Goal: Information Seeking & Learning: Check status

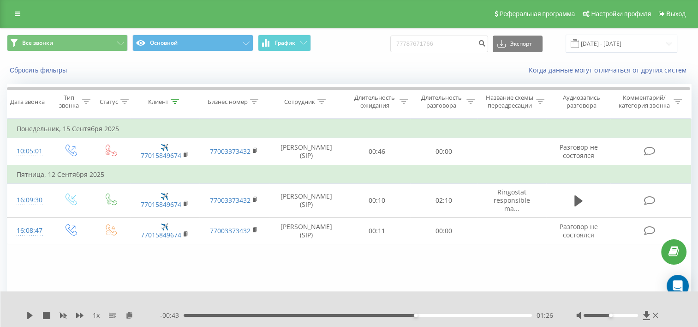
type input "77787671766"
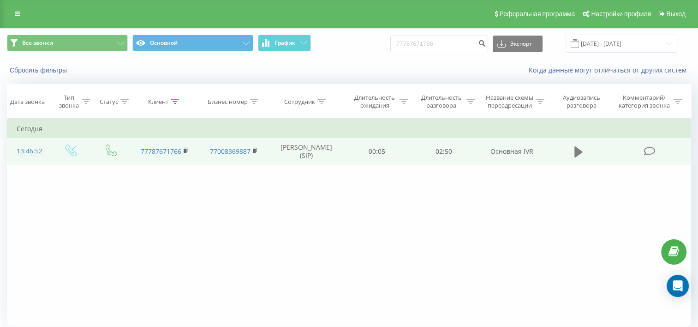
click at [579, 157] on icon at bounding box center [579, 151] width 8 height 11
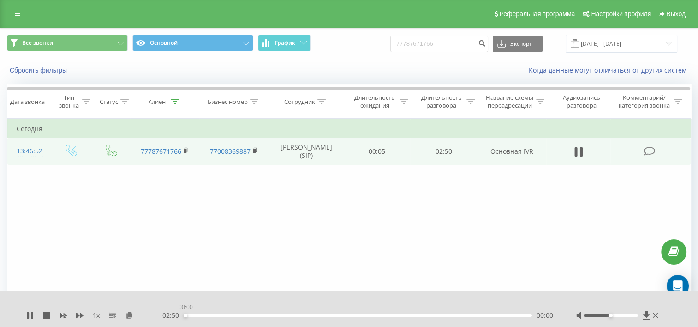
click at [502, 316] on div "00:00" at bounding box center [358, 315] width 349 height 3
click at [500, 317] on div "- 02:51 00:00 00:00" at bounding box center [356, 315] width 393 height 9
click at [497, 315] on div "00:01" at bounding box center [358, 315] width 349 height 3
click at [430, 47] on input "77787671766" at bounding box center [440, 44] width 98 height 17
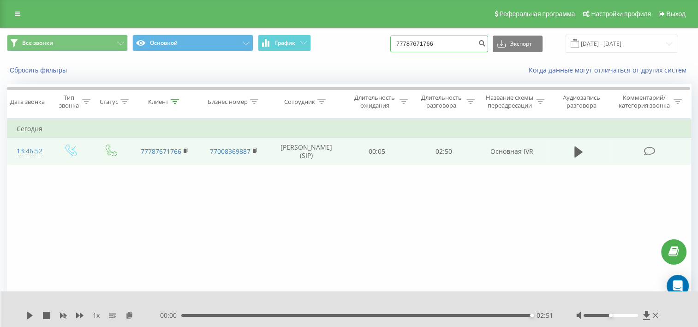
paste input "074417533"
type input "77074417533"
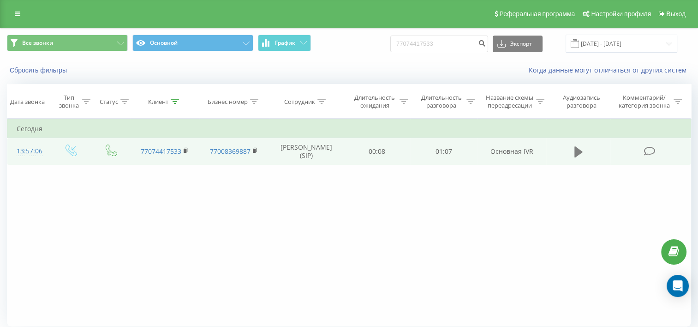
click at [577, 156] on icon at bounding box center [579, 151] width 8 height 11
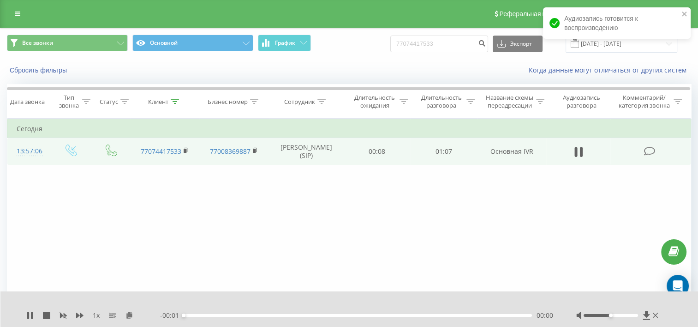
click at [207, 316] on div "00:00" at bounding box center [358, 315] width 349 height 3
click at [216, 315] on div "00:06" at bounding box center [358, 315] width 349 height 3
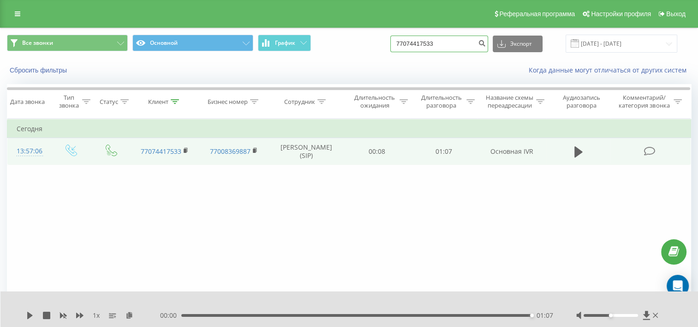
click at [425, 40] on input "77074417533" at bounding box center [440, 44] width 98 height 17
paste input "17849407"
type input "77017849407"
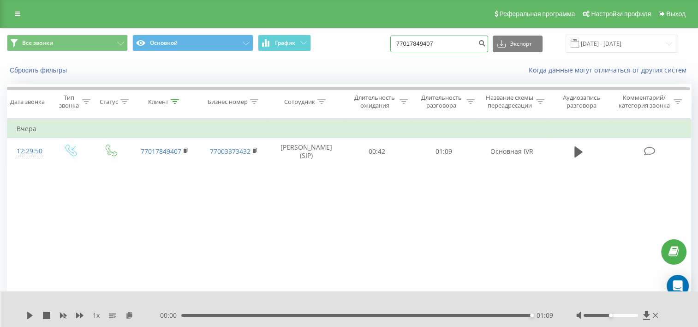
click at [458, 48] on input "77017849407" at bounding box center [440, 44] width 98 height 17
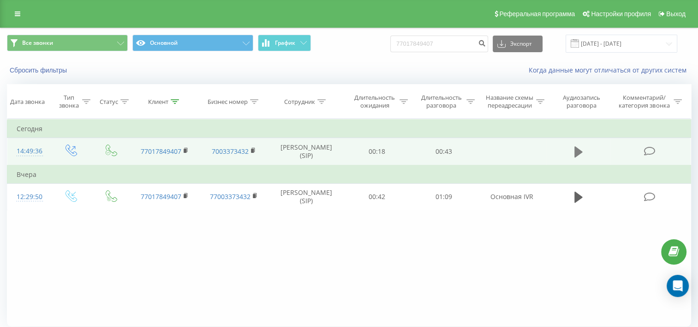
click at [578, 157] on icon at bounding box center [579, 151] width 8 height 11
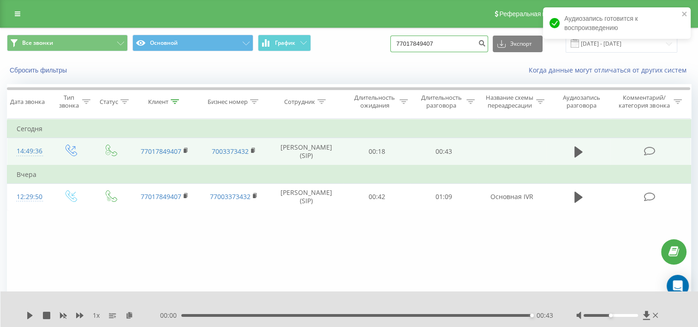
click at [436, 37] on input "77017849407" at bounding box center [440, 44] width 98 height 17
paste input "[PHONE_NUMBER]"
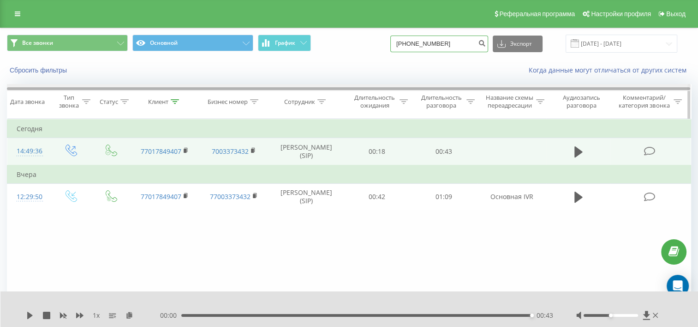
type input "[PHONE_NUMBER]"
